Goal: Navigation & Orientation: Find specific page/section

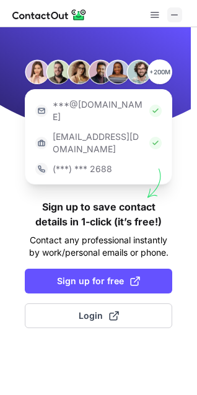
click at [173, 15] on span at bounding box center [175, 15] width 10 height 10
